Goal: Task Accomplishment & Management: Manage account settings

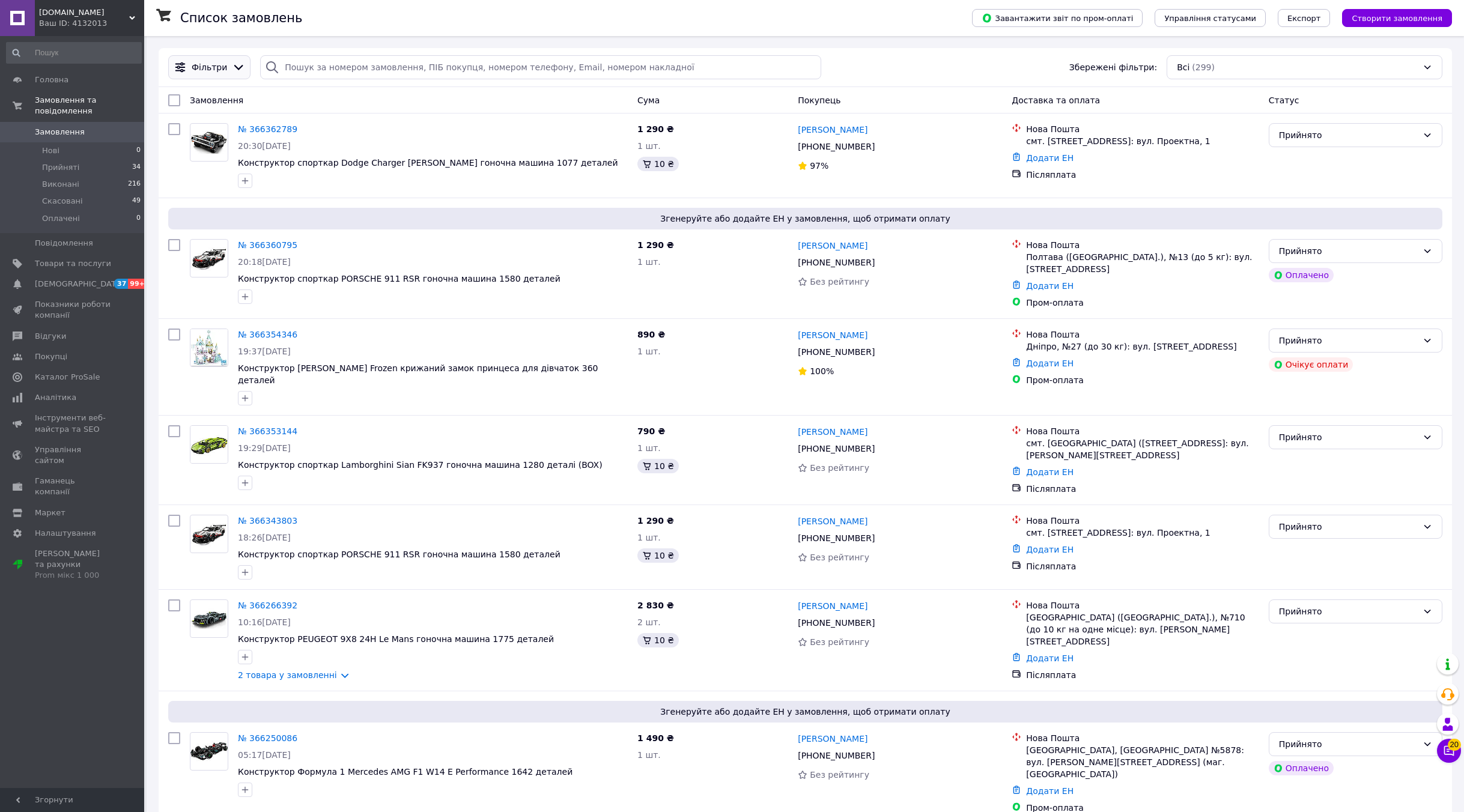
click at [232, 65] on icon at bounding box center [238, 67] width 13 height 13
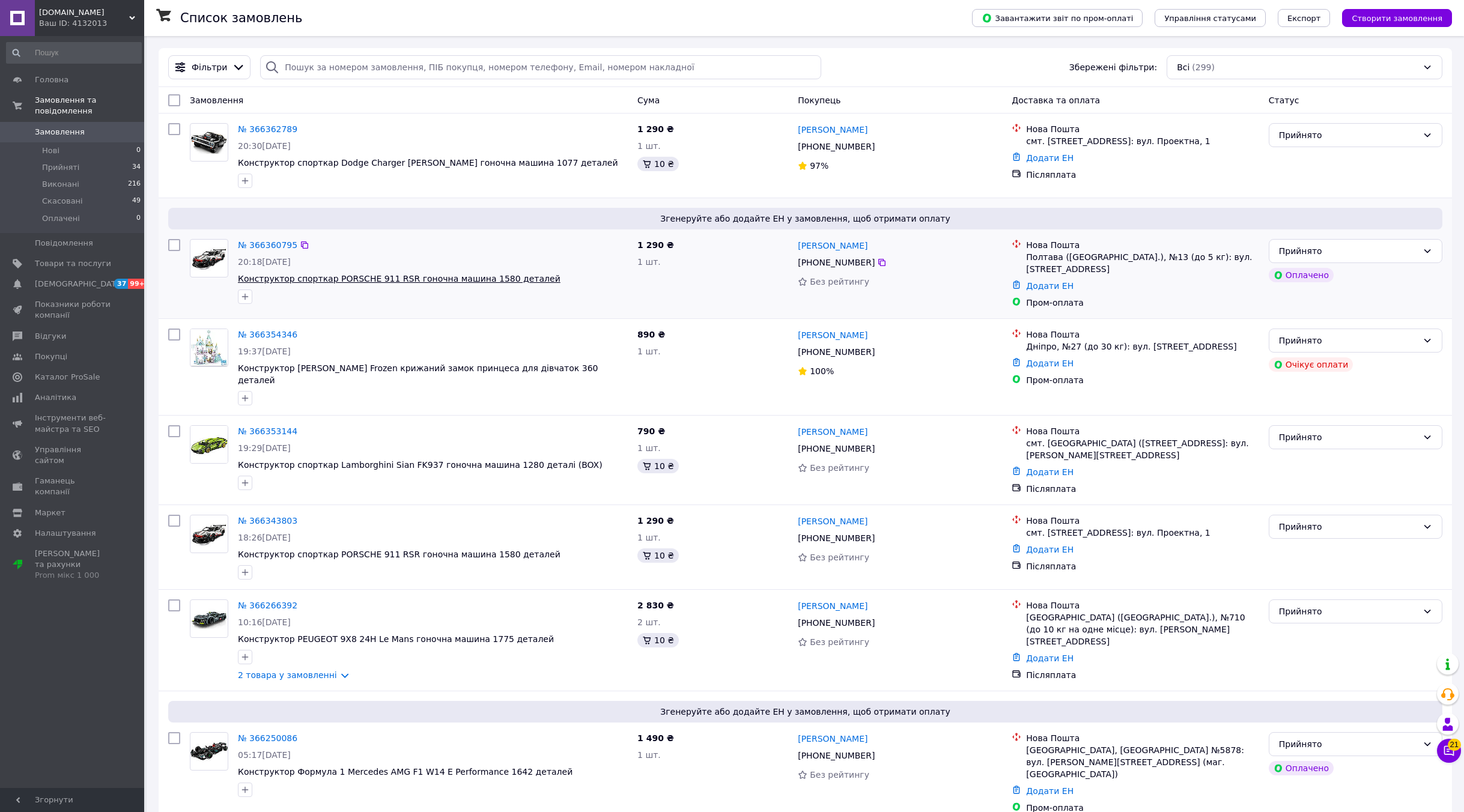
click at [411, 281] on span "Конструктор спорткар PORSCHE 911 RSR гоночна машина 1580 деталей" at bounding box center [399, 278] width 323 height 9
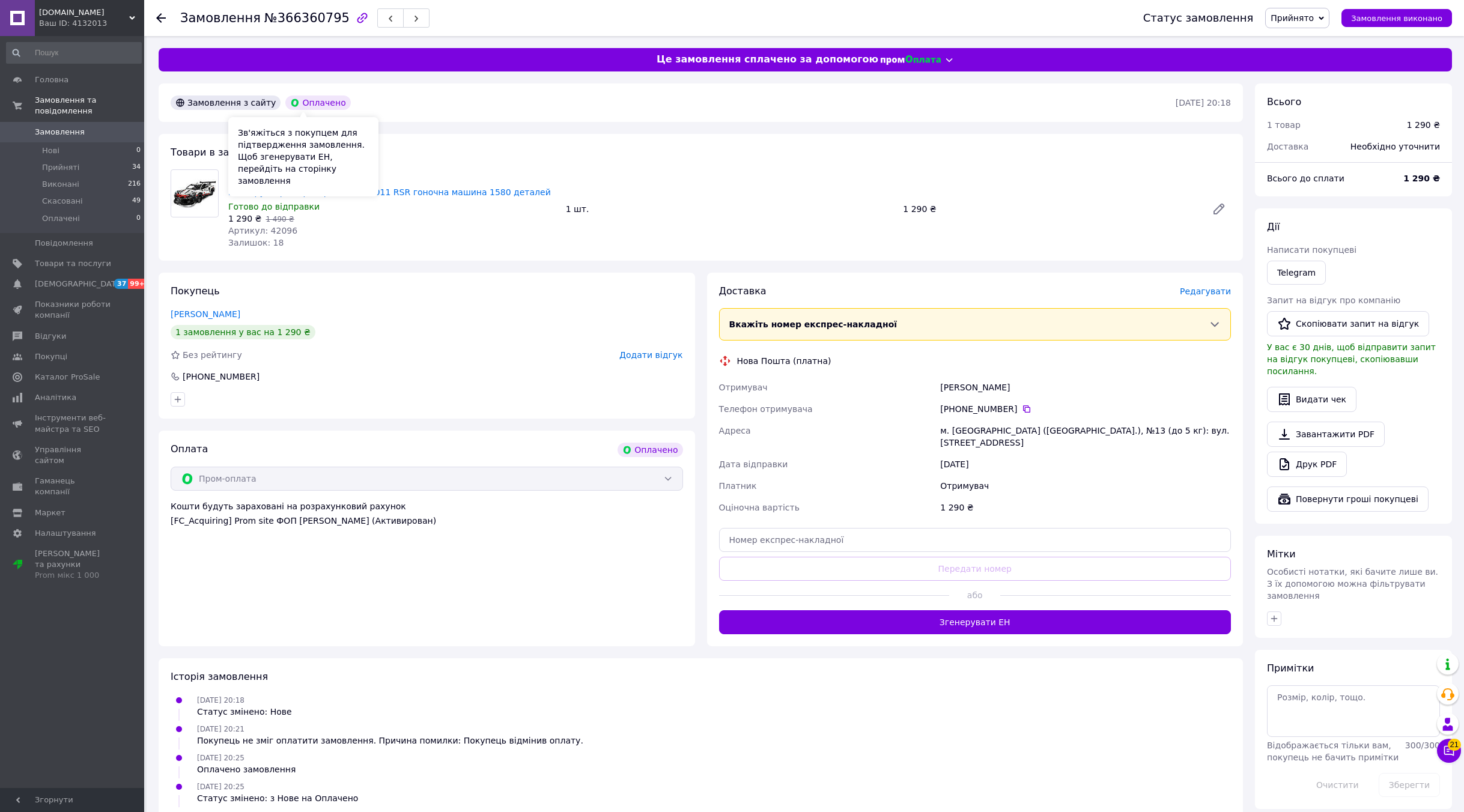
drag, startPoint x: 366, startPoint y: 123, endPoint x: 359, endPoint y: 129, distance: 9.2
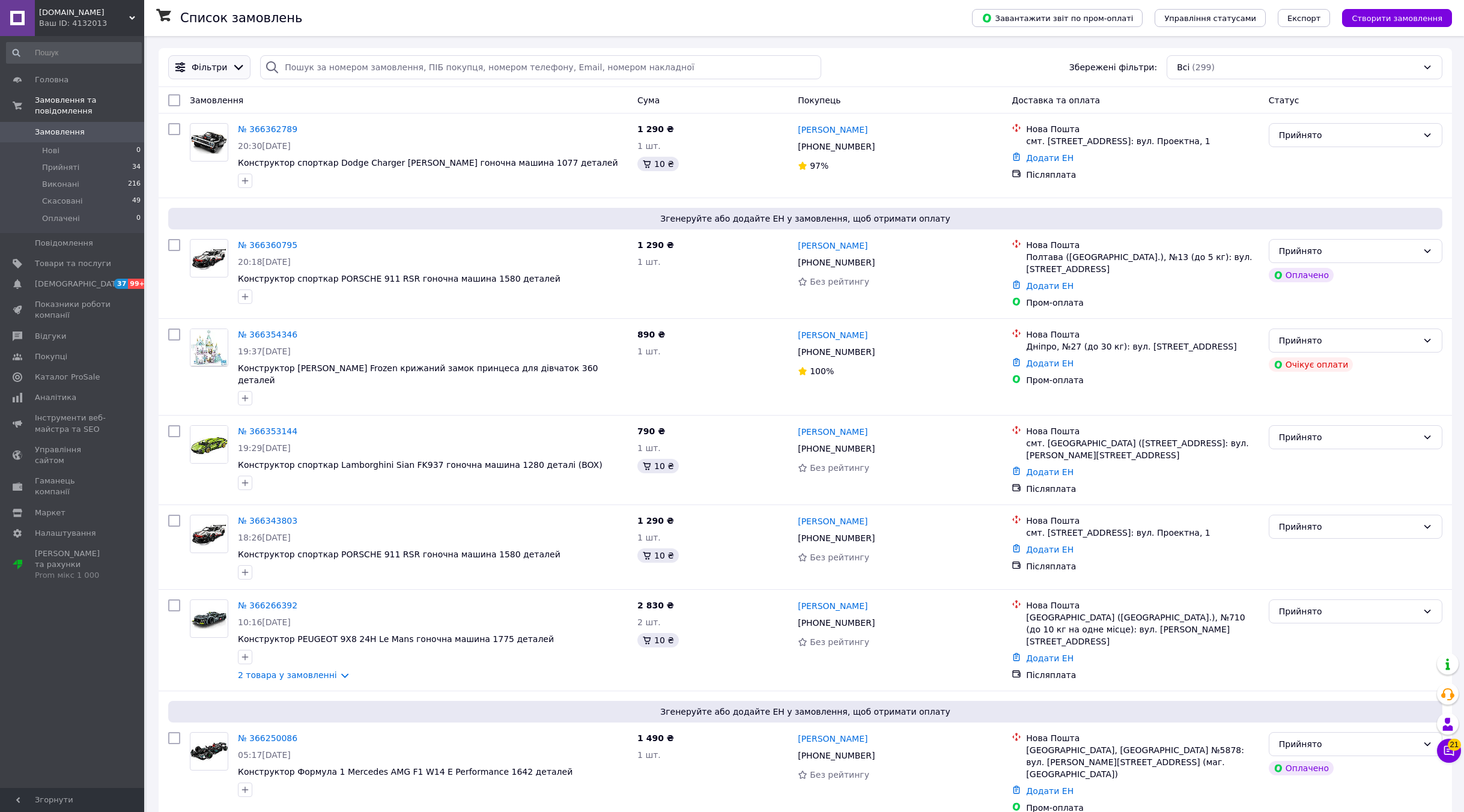
click at [200, 69] on span "Фільтри" at bounding box center [209, 67] width 36 height 12
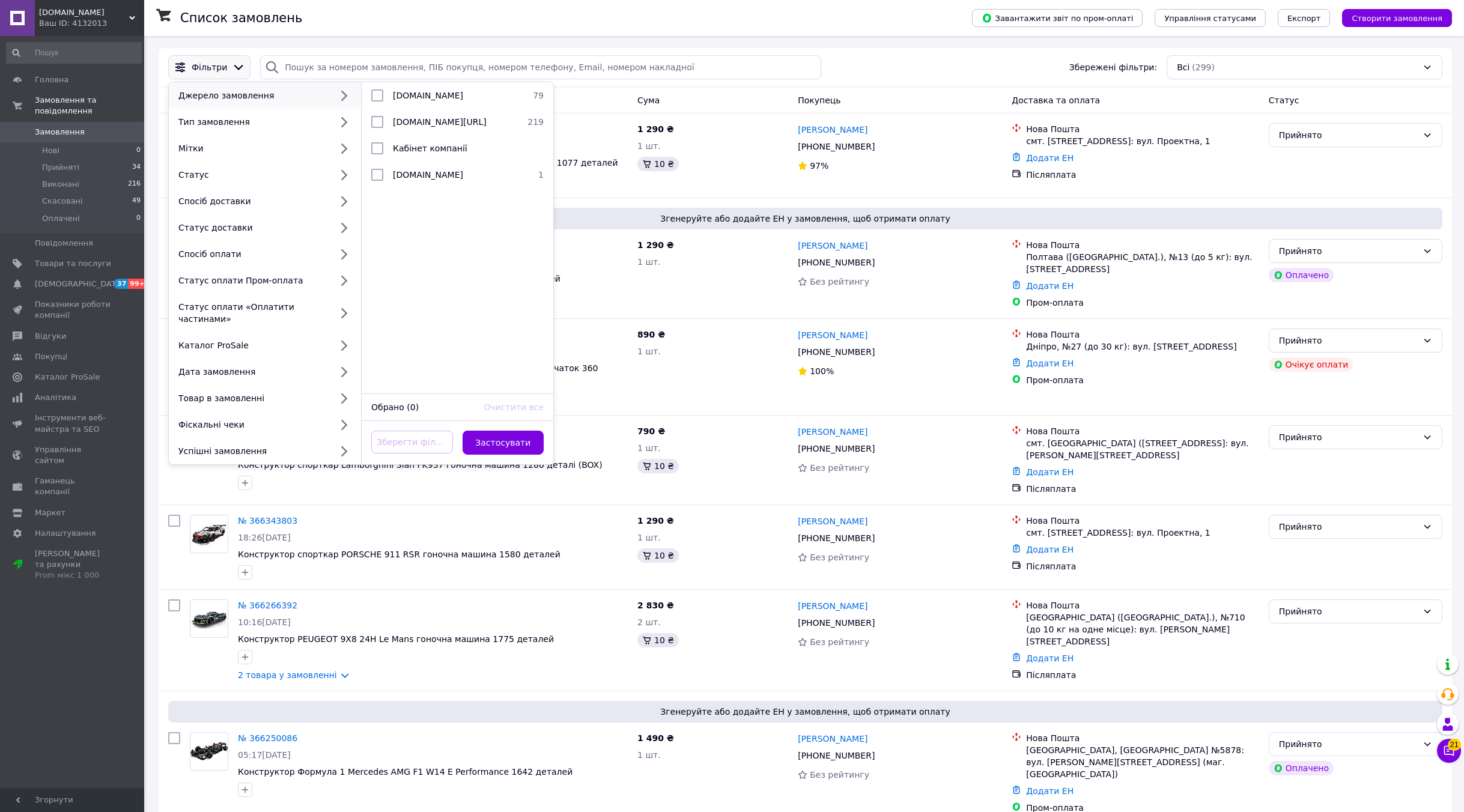
click at [397, 206] on ul "Prom.ua 79 kub.net.ua/ua 219 Кабінет компанії   bigl.ua 1" at bounding box center [458, 237] width 192 height 311
